Goal: Task Accomplishment & Management: Use online tool/utility

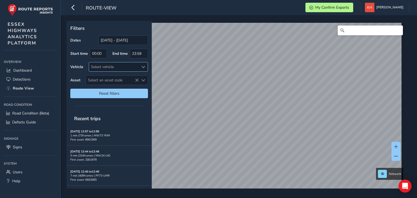
click at [97, 66] on div "Select vehicle" at bounding box center [114, 66] width 50 height 9
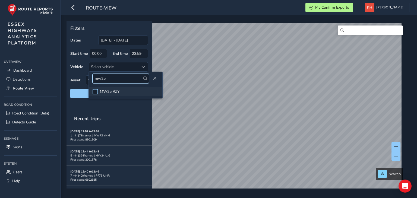
type input "mw25"
click at [96, 90] on div at bounding box center [94, 91] width 5 height 5
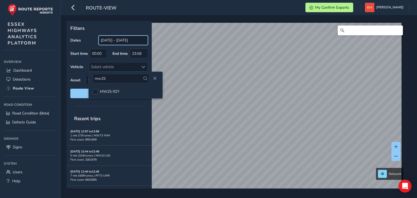
click at [127, 39] on input "[DATE] - [DATE]" at bounding box center [122, 40] width 49 height 9
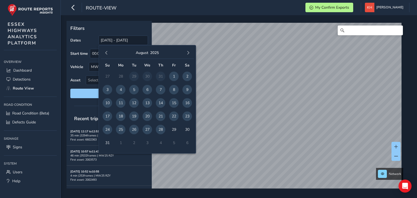
click at [159, 129] on span "28" at bounding box center [160, 129] width 9 height 9
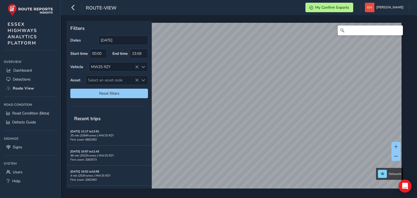
type input "[DATE] - [DATE]"
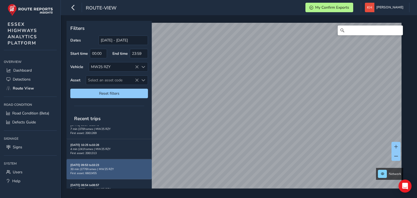
click at [97, 167] on div "30 min | 2776 frames | MW25 RZY" at bounding box center [109, 169] width 78 height 4
